Goal: Information Seeking & Learning: Learn about a topic

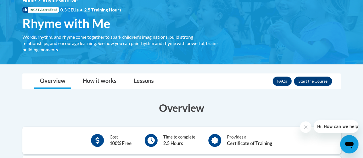
scroll to position [29, 0]
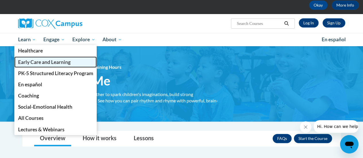
click at [36, 65] on link "Early Care and Learning" at bounding box center [55, 62] width 83 height 11
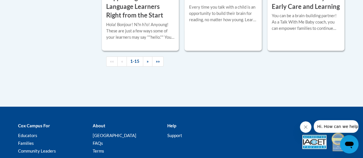
scroll to position [1005, 0]
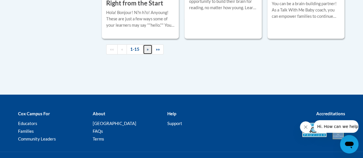
click at [144, 49] on link "»" at bounding box center [147, 49] width 9 height 10
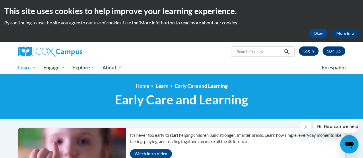
scroll to position [0, 0]
